Goal: Use online tool/utility: Utilize a website feature to perform a specific function

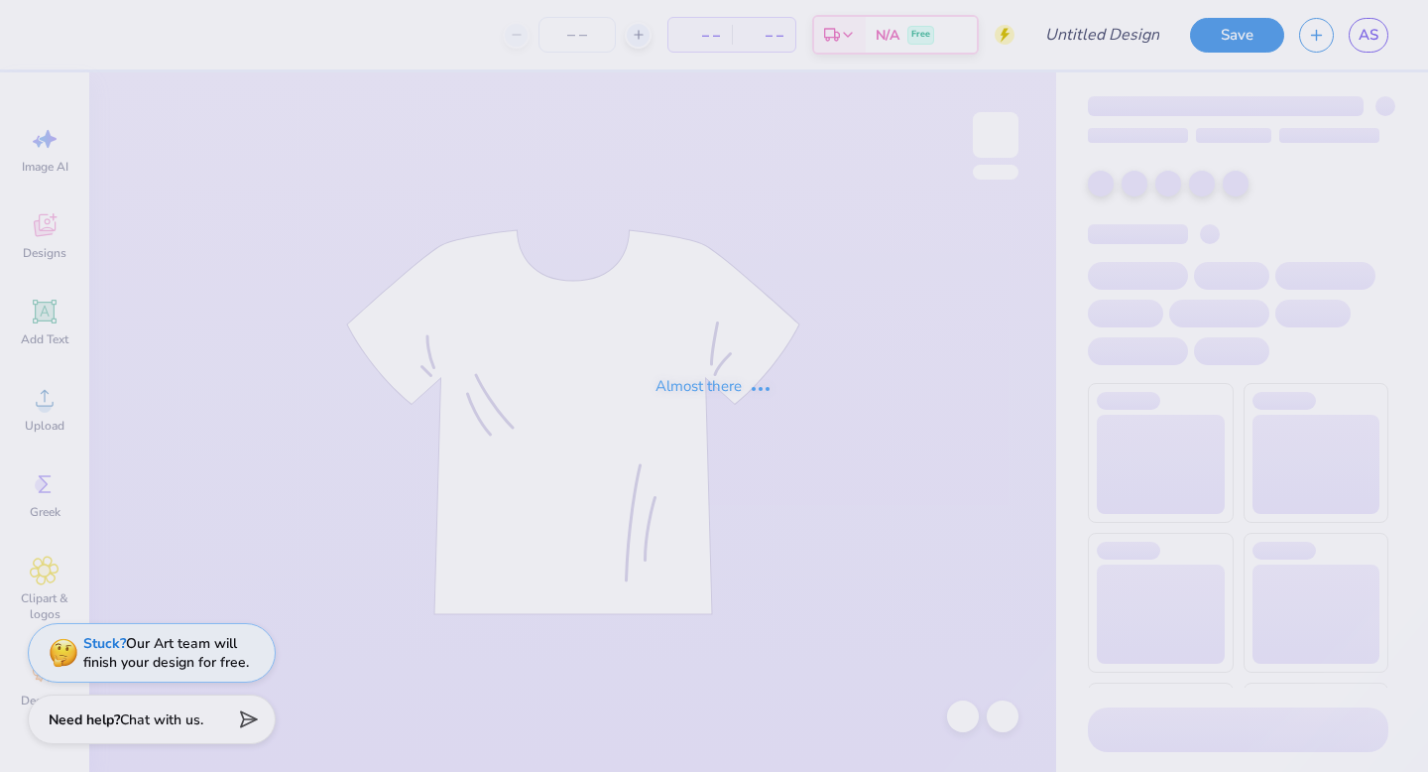
type input "phi hop 2"
type input "90"
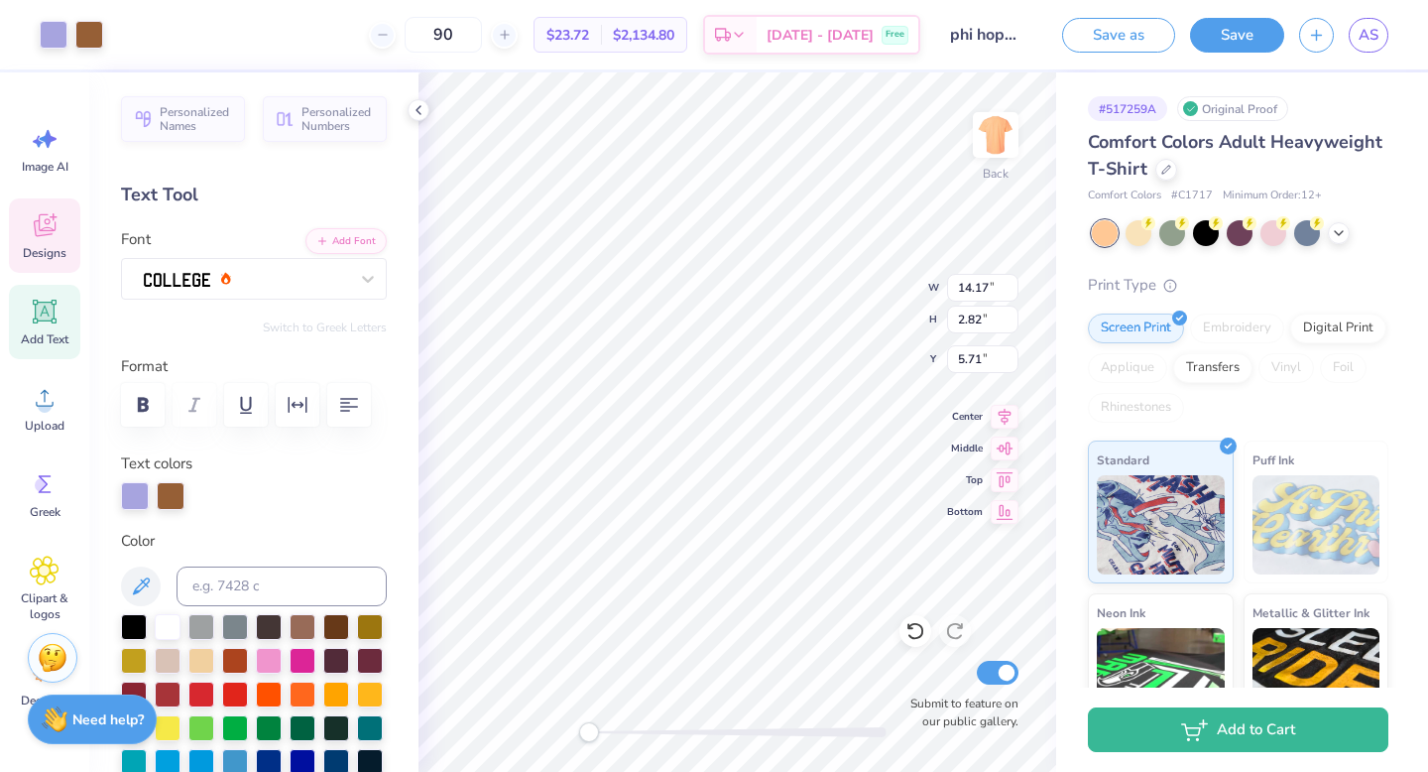
scroll to position [16, 2]
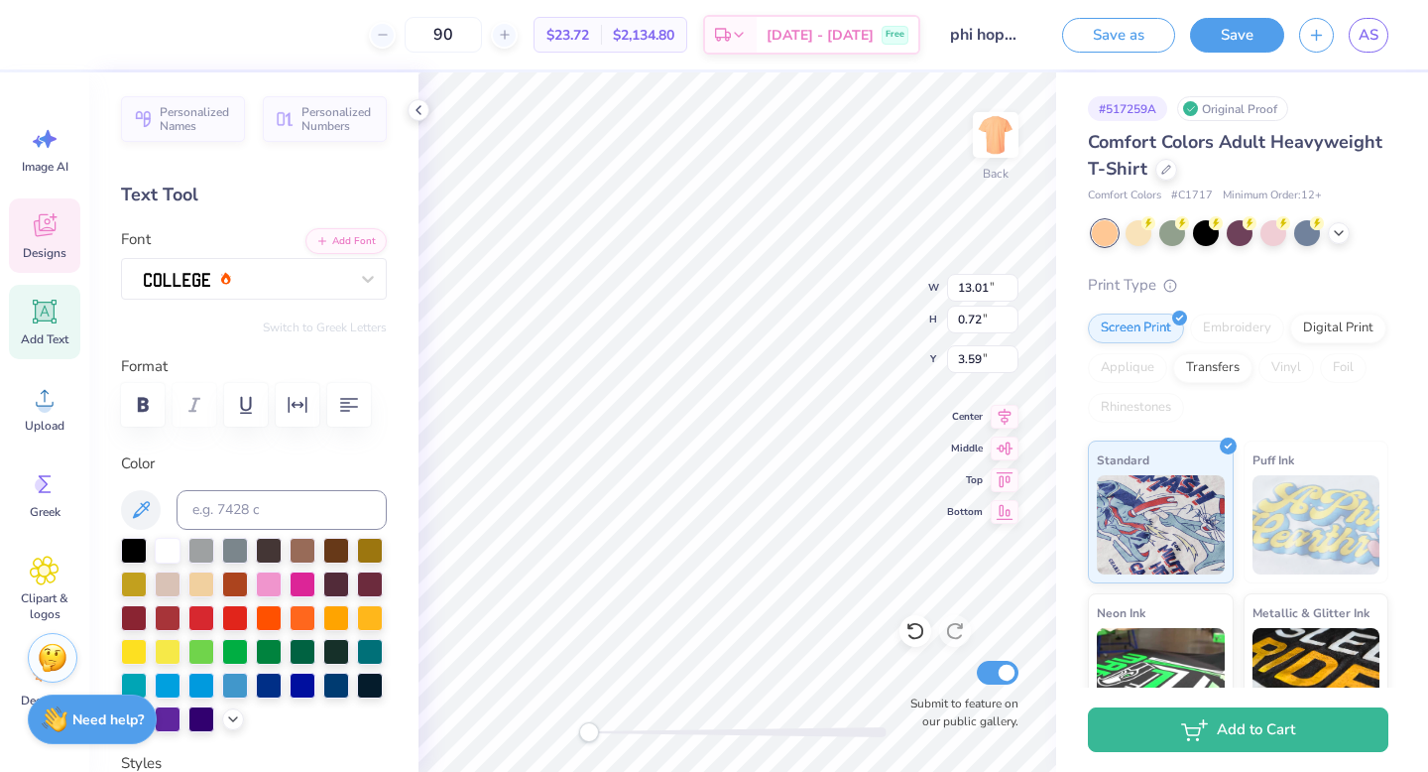
type input "13.01"
type input "0.72"
type input "3.59"
type input "14.24"
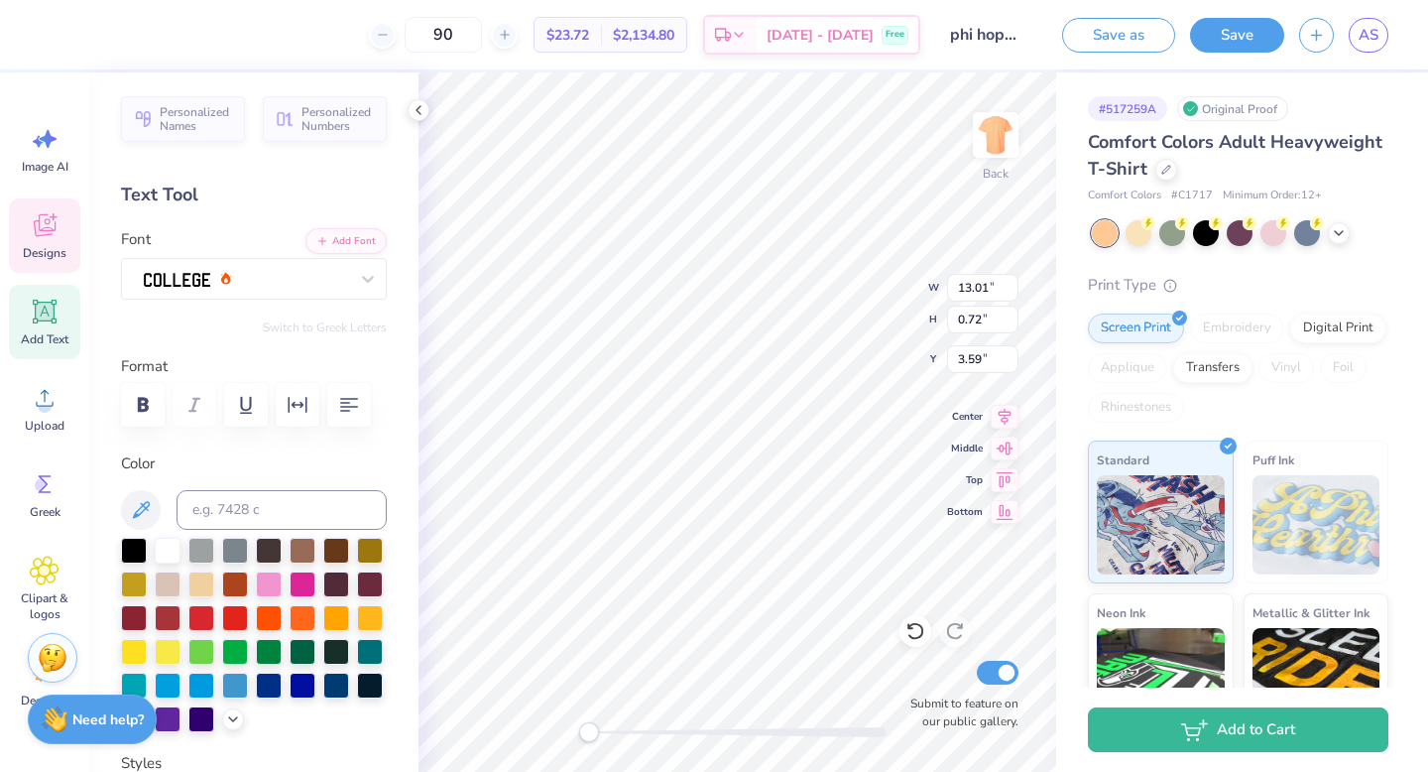
type input "2.84"
type input "5.66"
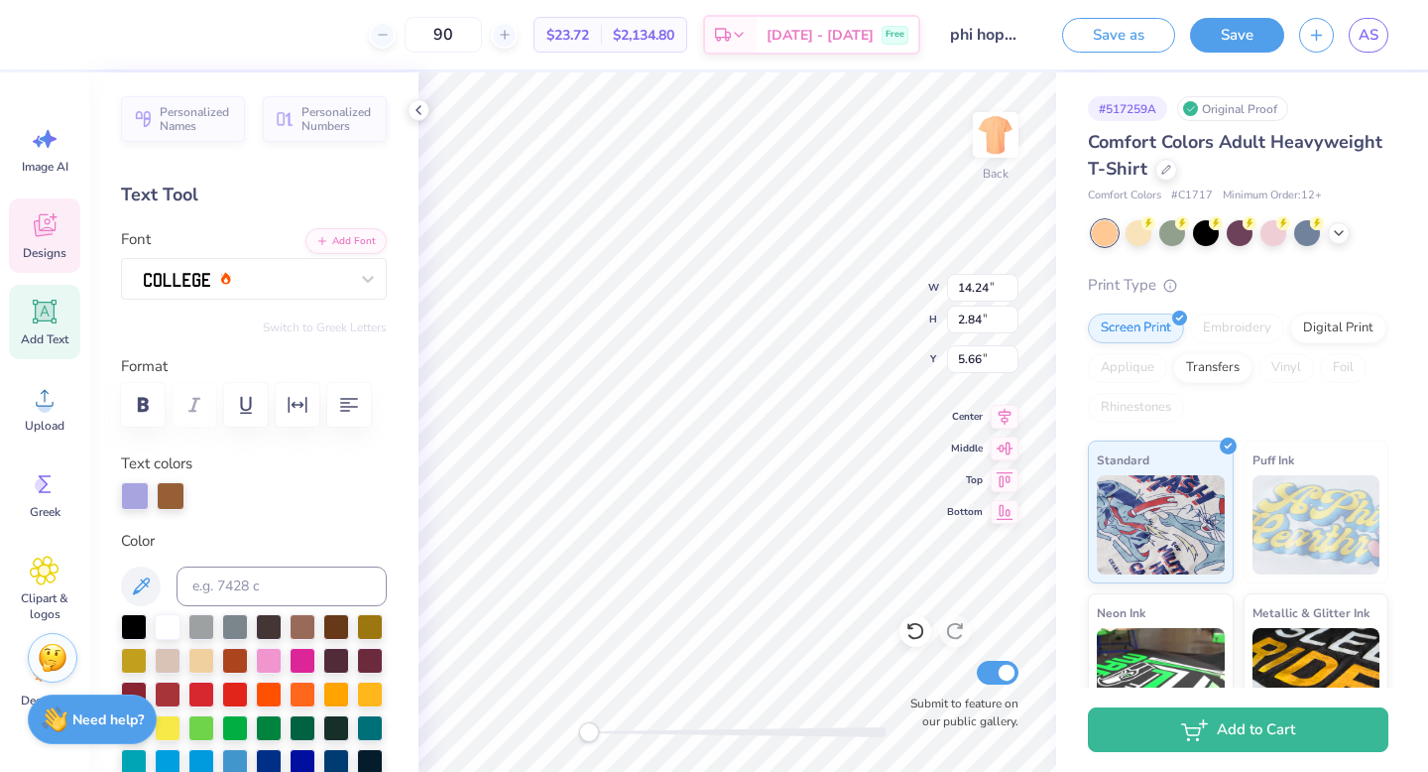
type input "13.01"
type input "0.72"
type input "3.00"
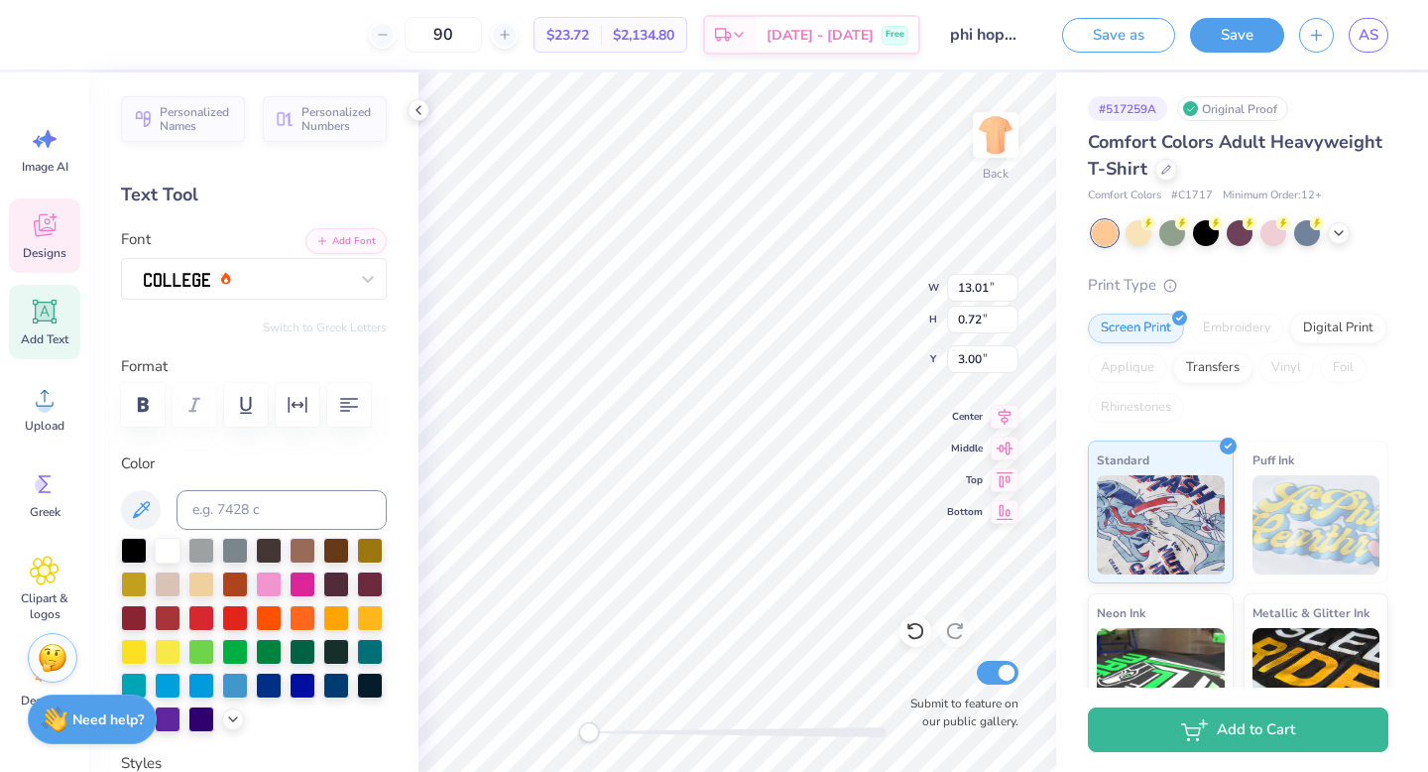
type input "11.92"
type input "0.66"
type input "3.08"
type input "14.24"
type input "2.84"
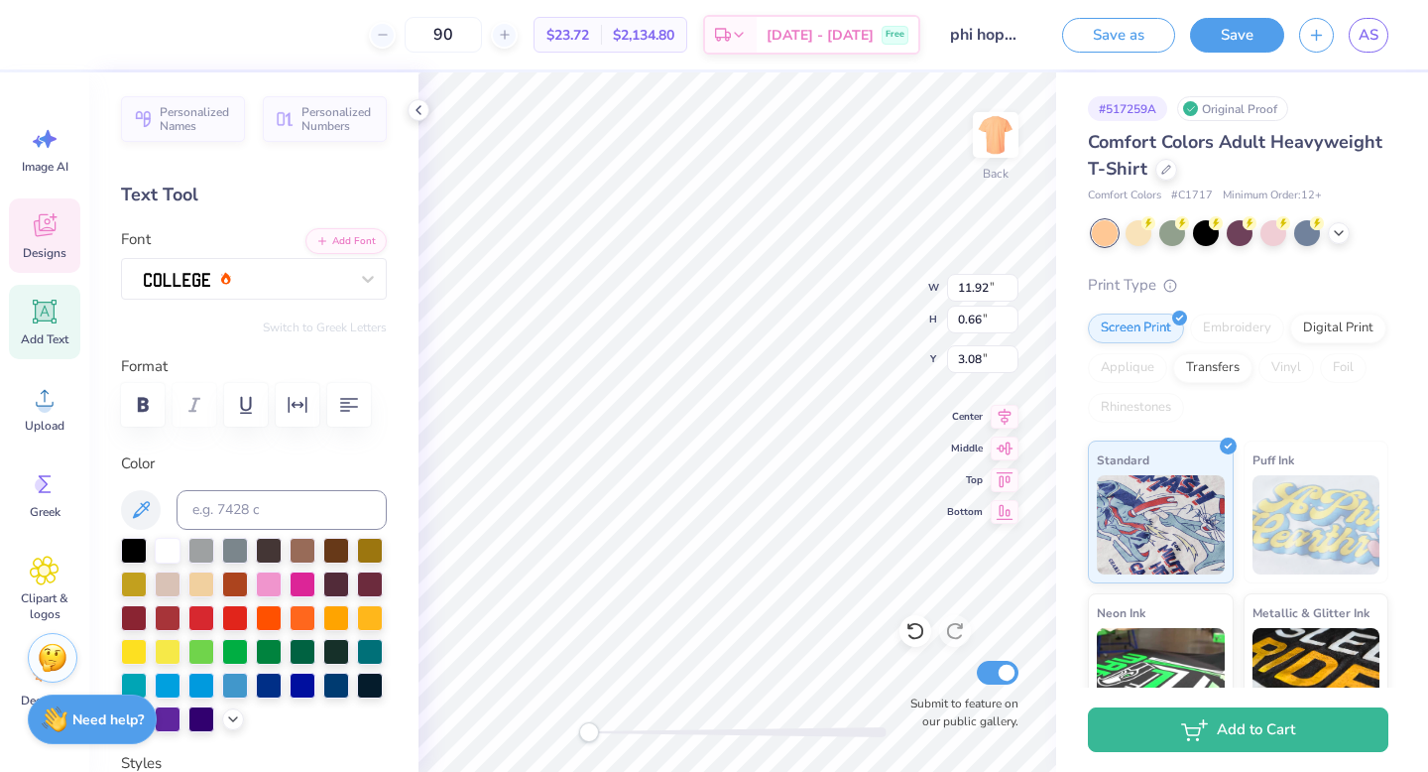
type input "4.16"
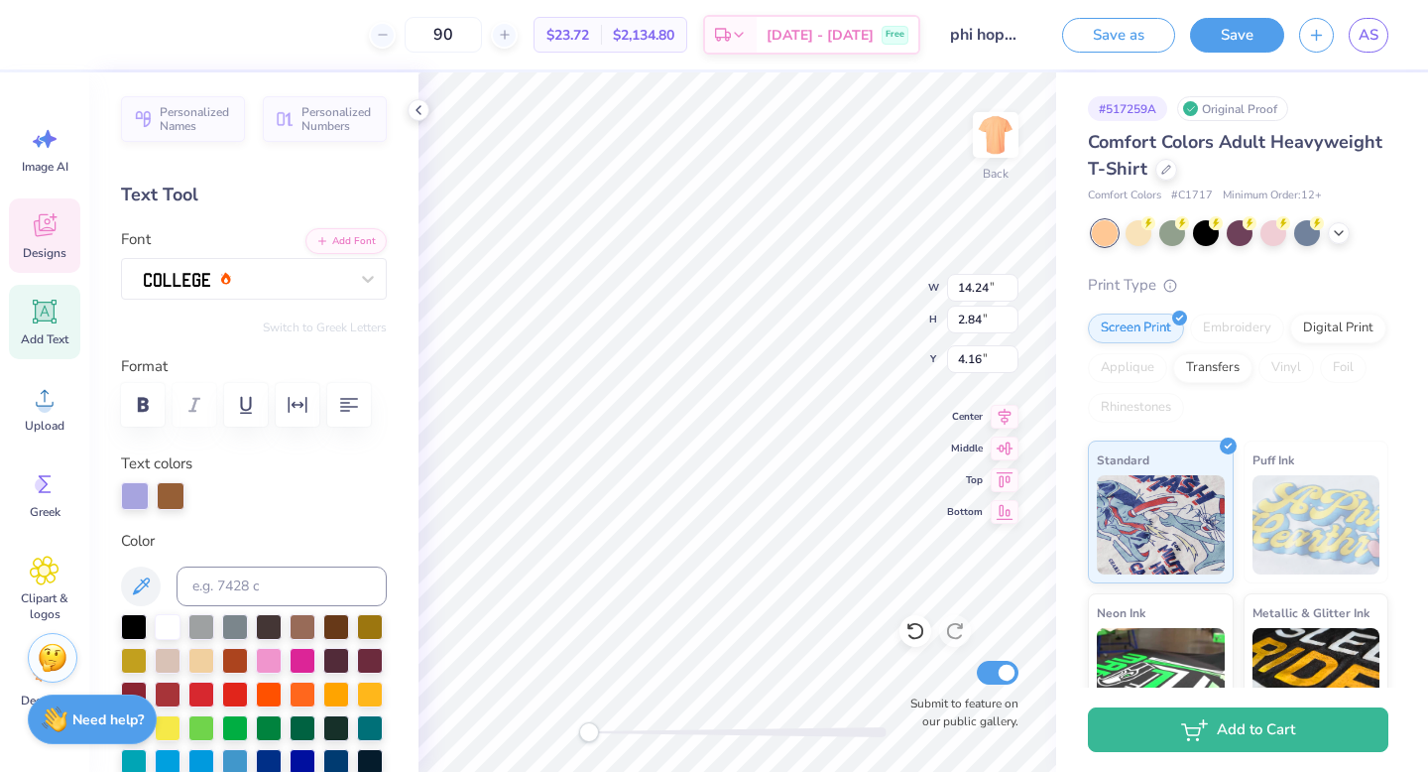
type input "13.00"
type input "2.59"
type input "4.47"
type input "11.92"
type input "0.66"
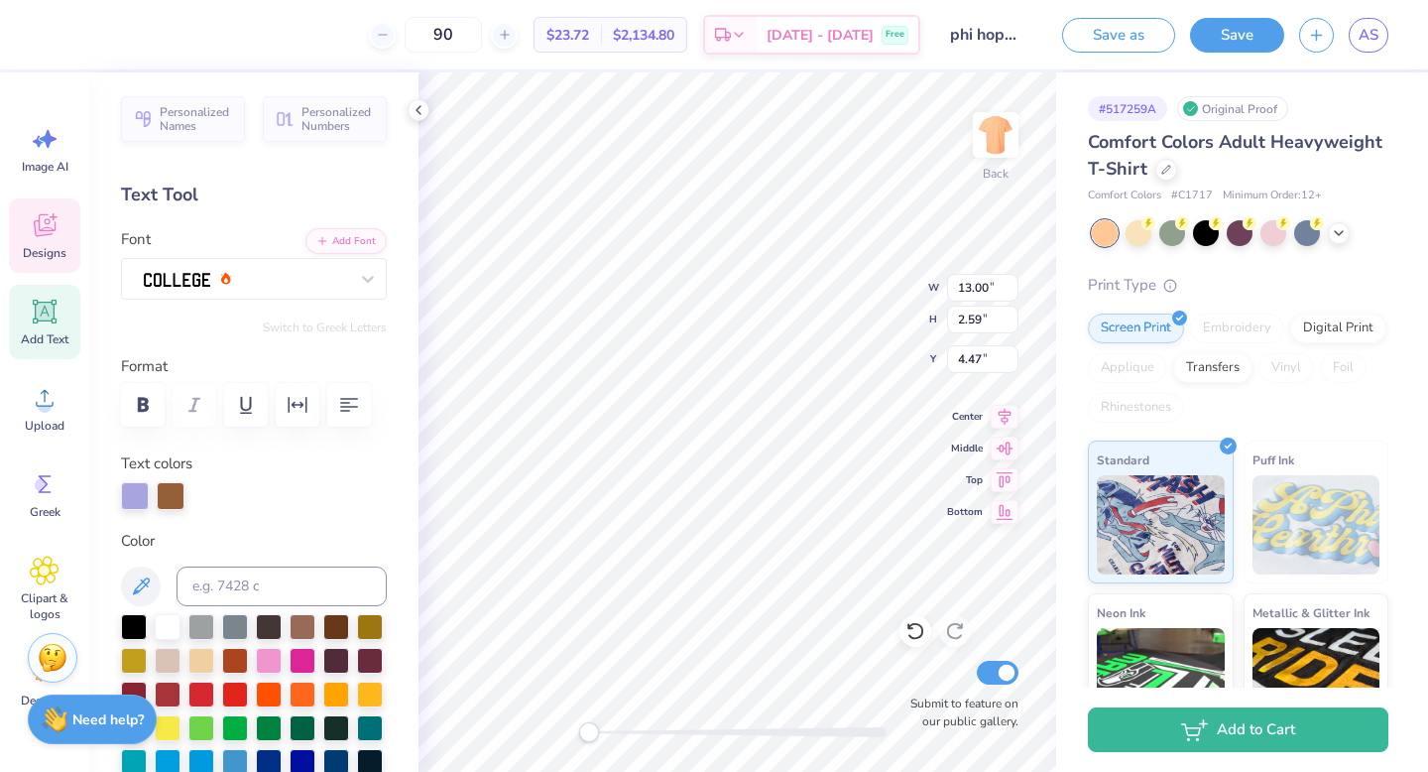
type input "3.08"
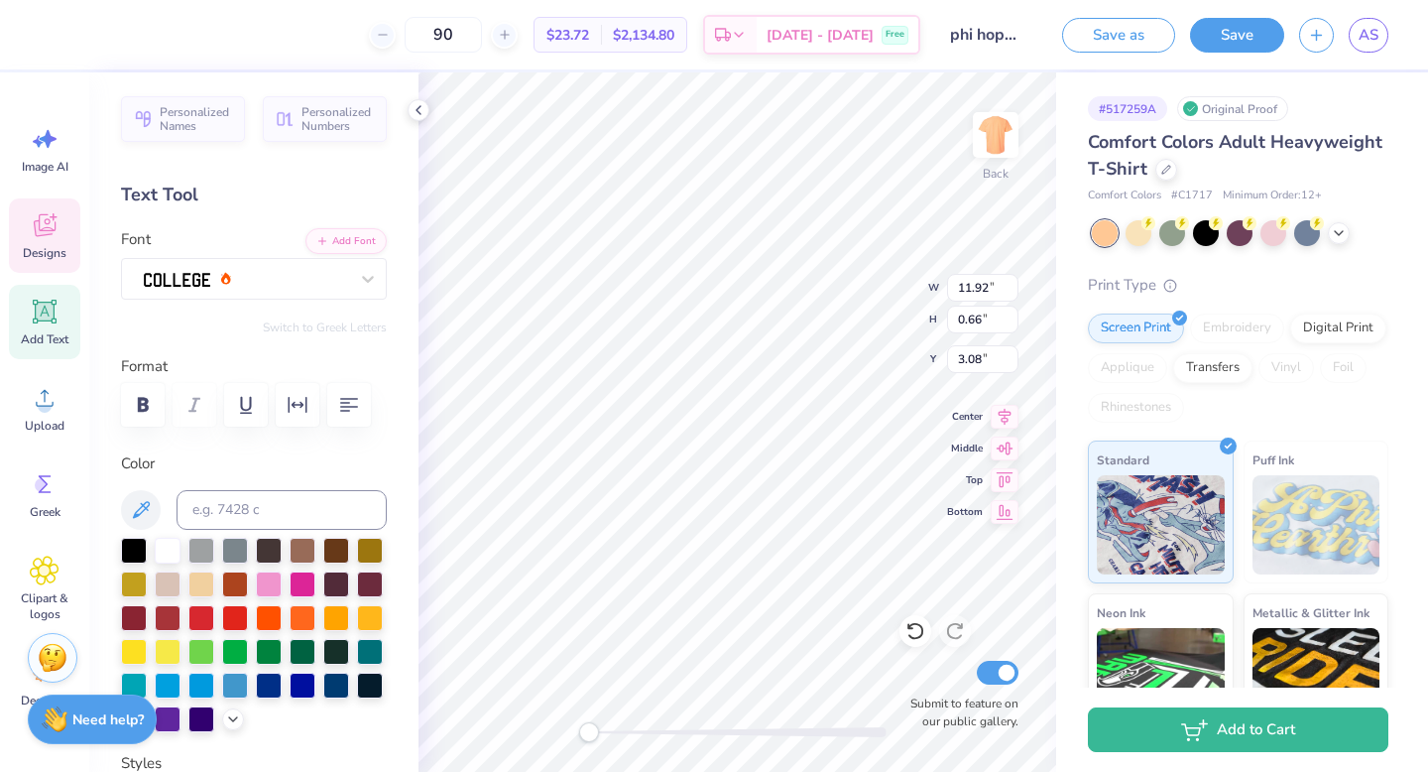
type input "11.13"
type input "0.61"
type input "2.73"
type input "3.00"
type input "6.30"
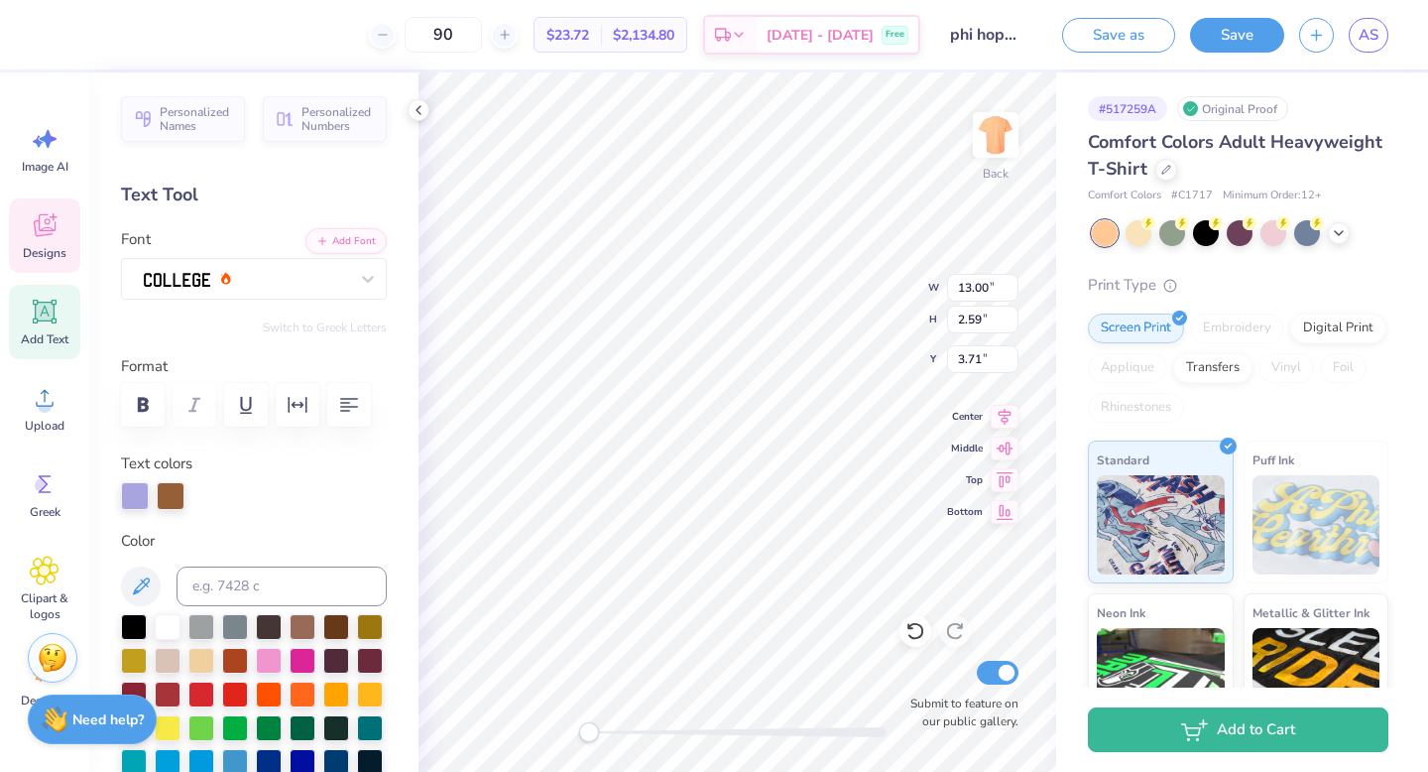
scroll to position [16, 3]
type textarea "PHI HOP"
type input "3.00"
type input "12.04"
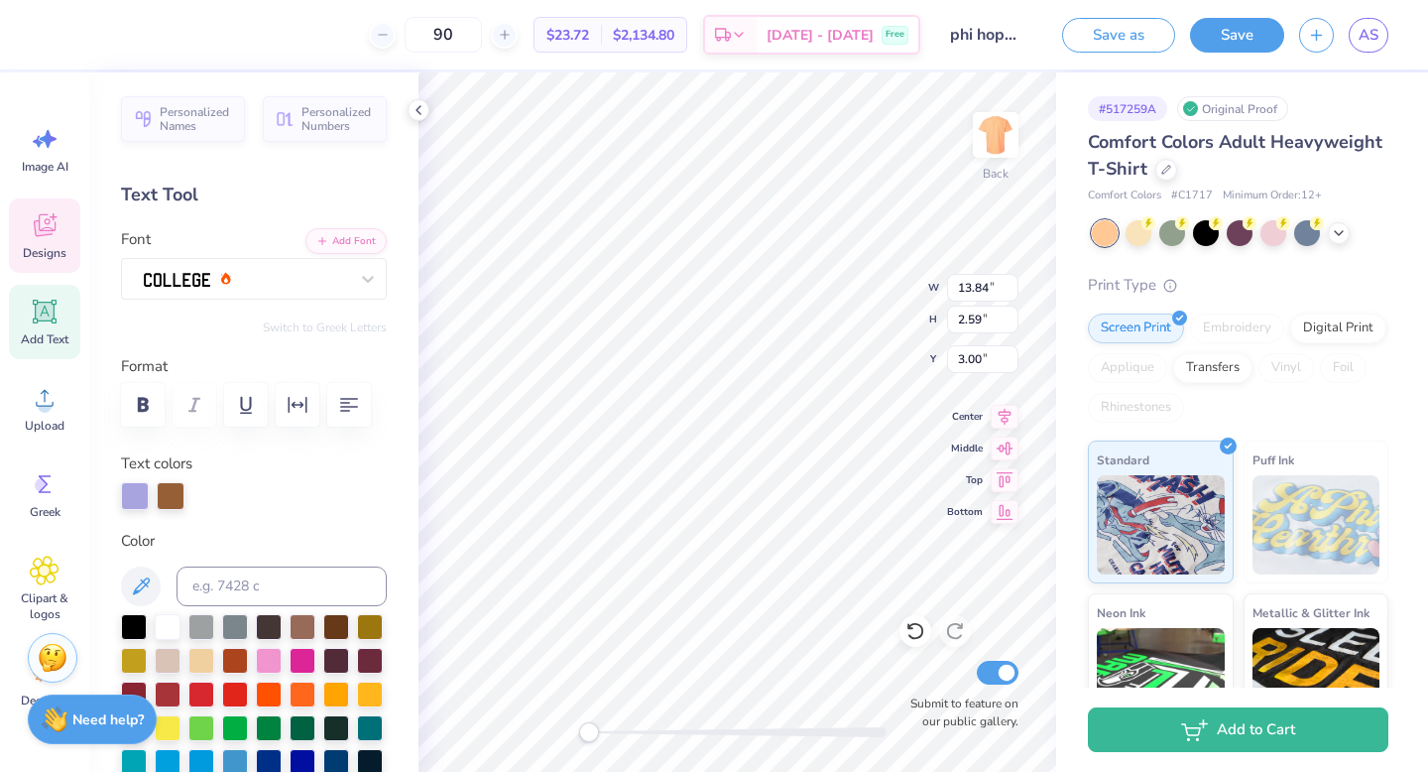
type input "2.25"
type input "3.42"
type input "11.13"
type input "0.61"
type input "3.00"
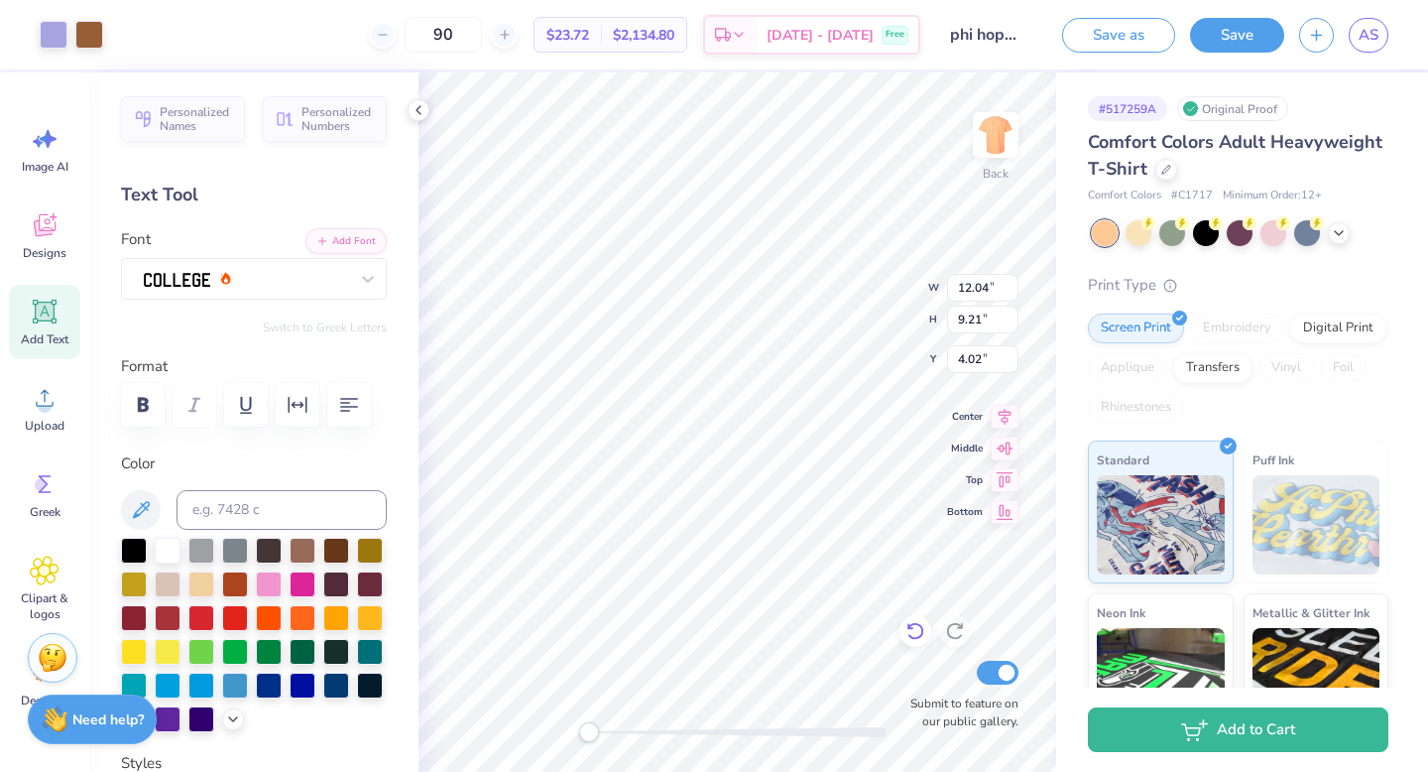
click at [915, 633] on icon at bounding box center [916, 631] width 20 height 20
type input "3.00"
type input "3.92"
type input "3.00"
